Goal: Information Seeking & Learning: Understand process/instructions

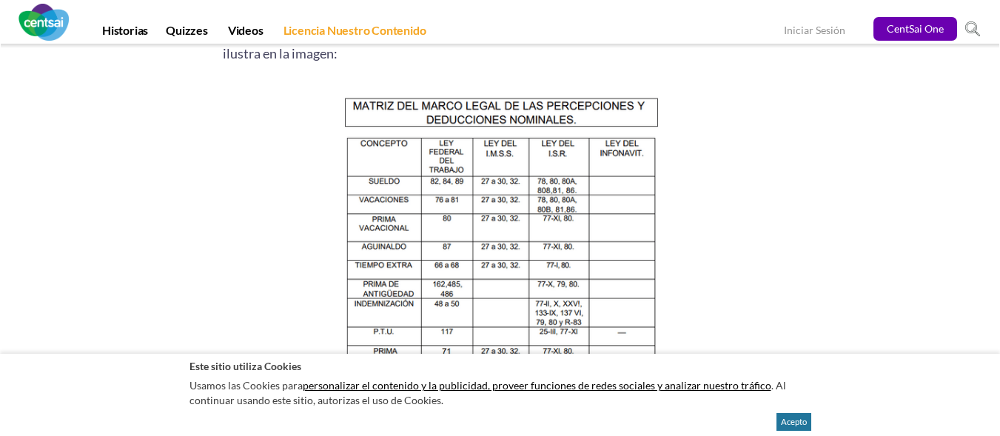
scroll to position [1530, 0]
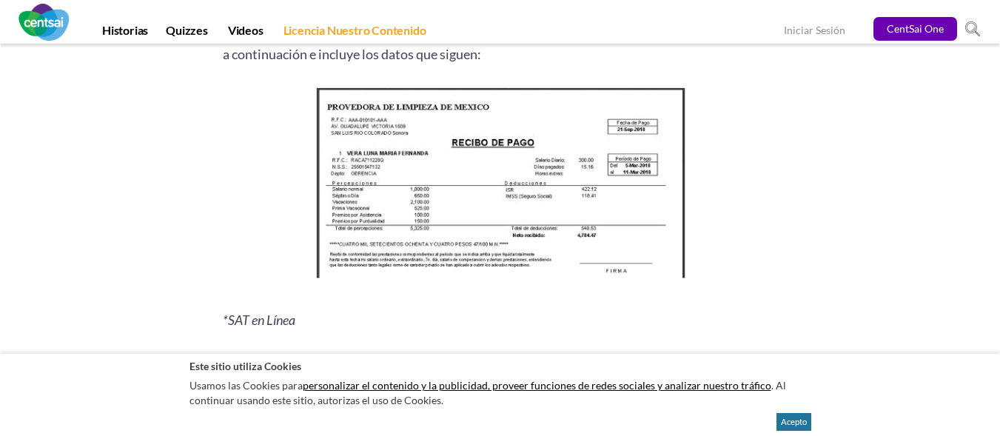
scroll to position [1935, 0]
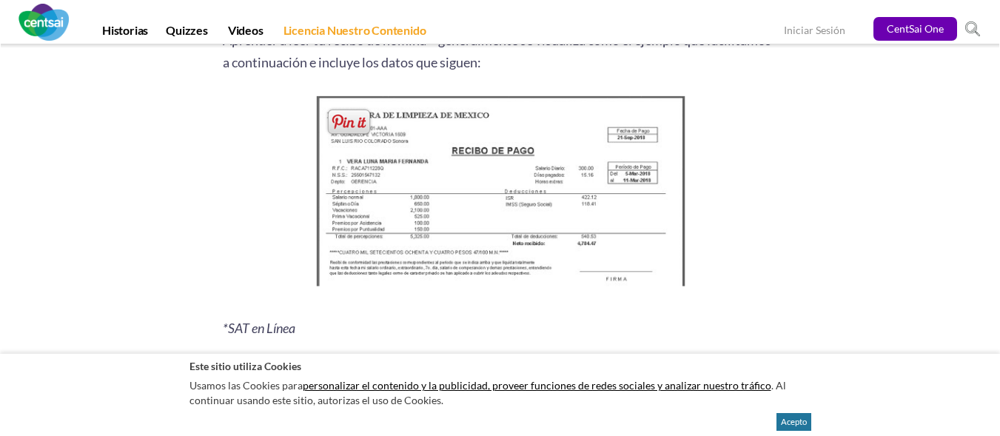
click at [409, 244] on img at bounding box center [500, 195] width 380 height 207
click at [452, 182] on img at bounding box center [500, 195] width 380 height 207
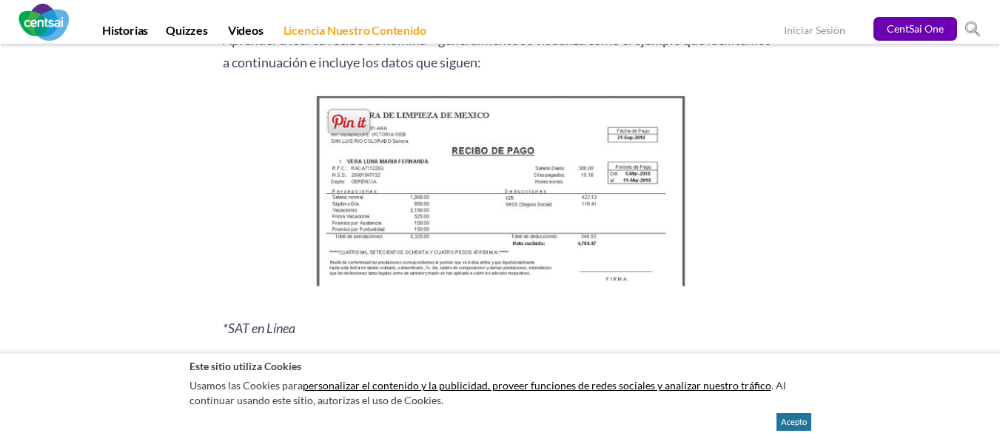
click at [452, 182] on img at bounding box center [500, 195] width 380 height 207
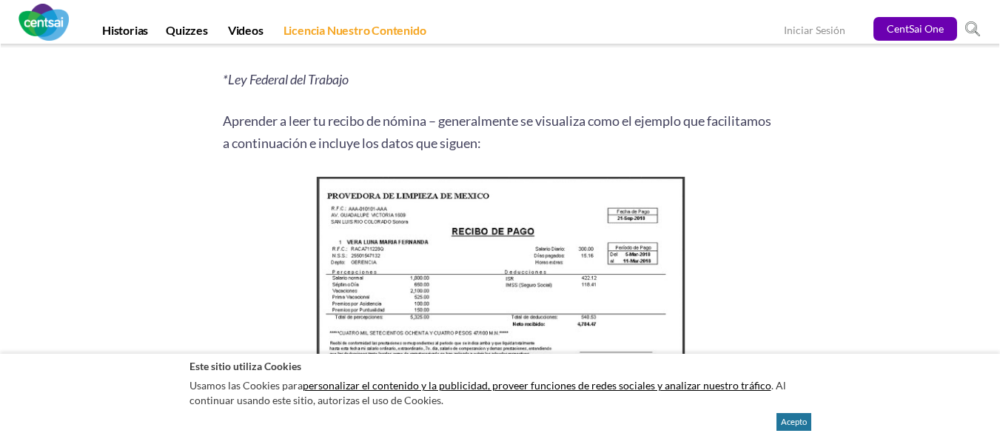
scroll to position [1902, 0]
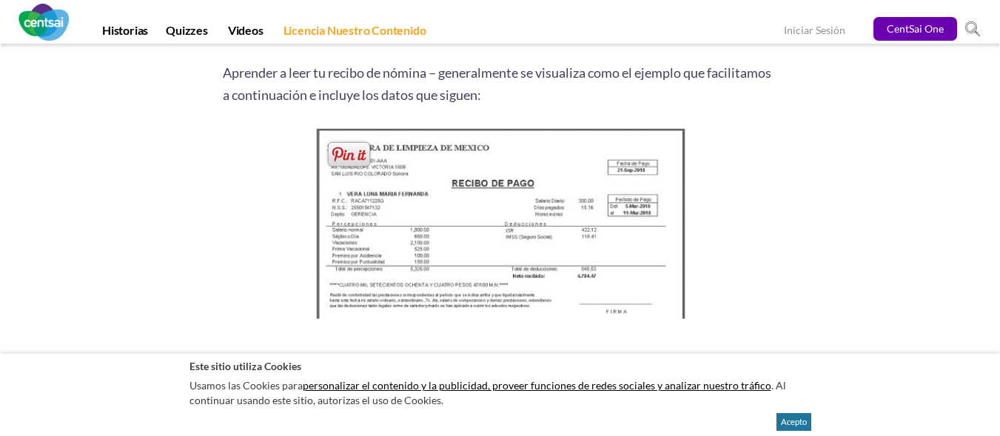
click at [395, 242] on img at bounding box center [500, 227] width 380 height 207
